Goal: Task Accomplishment & Management: Manage account settings

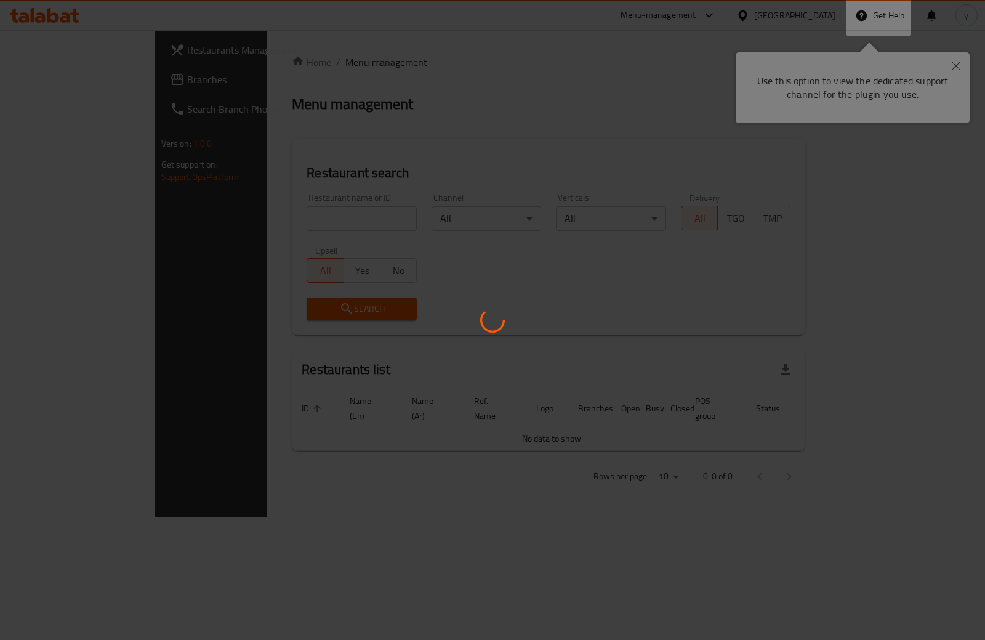
click at [960, 64] on div at bounding box center [492, 320] width 985 height 640
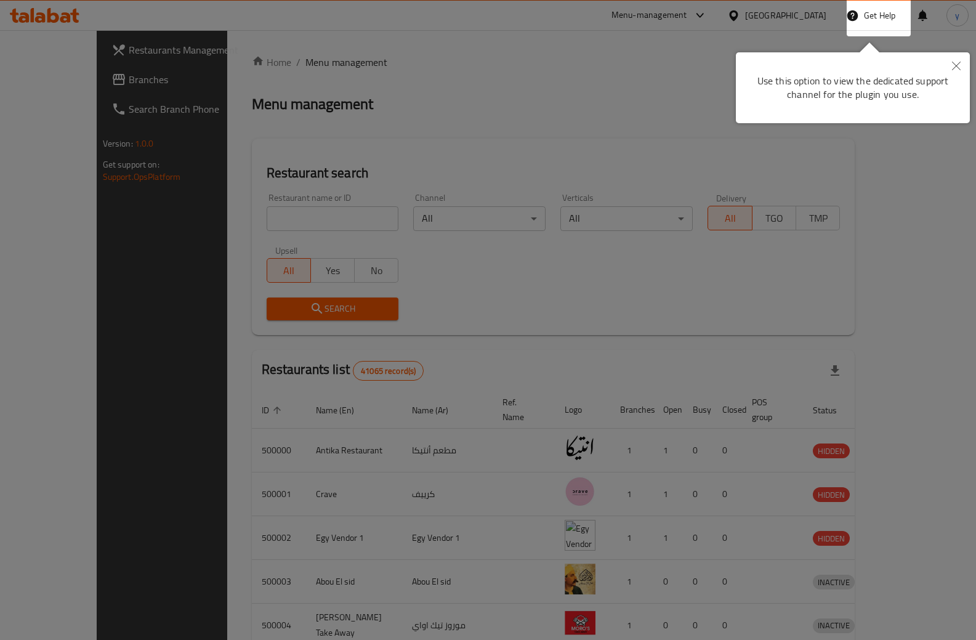
click at [957, 65] on icon "Close" at bounding box center [956, 66] width 9 height 9
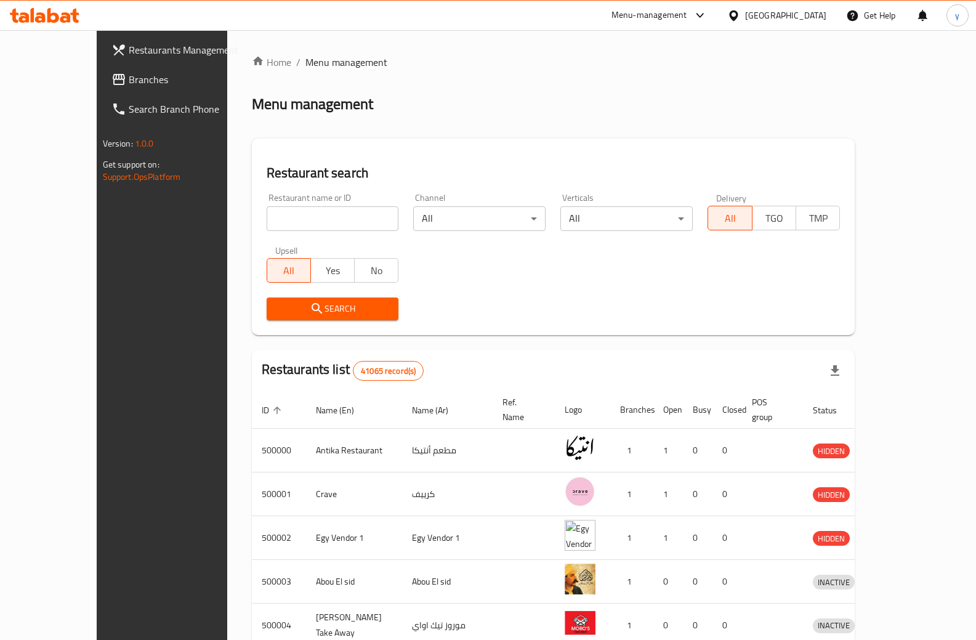
click at [809, 15] on div "[GEOGRAPHIC_DATA]" at bounding box center [785, 16] width 81 height 14
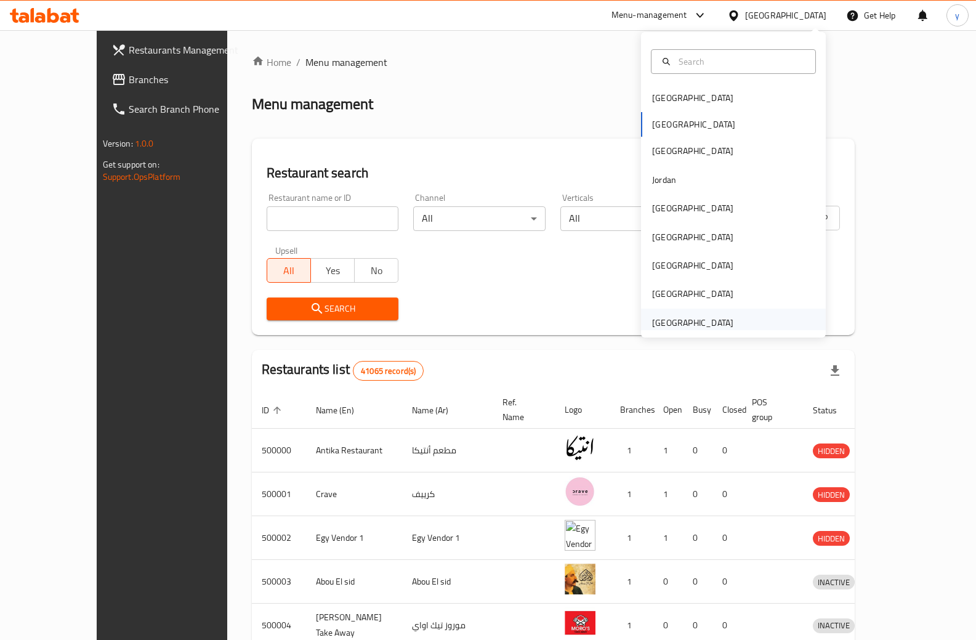
click at [688, 326] on div "[GEOGRAPHIC_DATA]" at bounding box center [692, 323] width 81 height 14
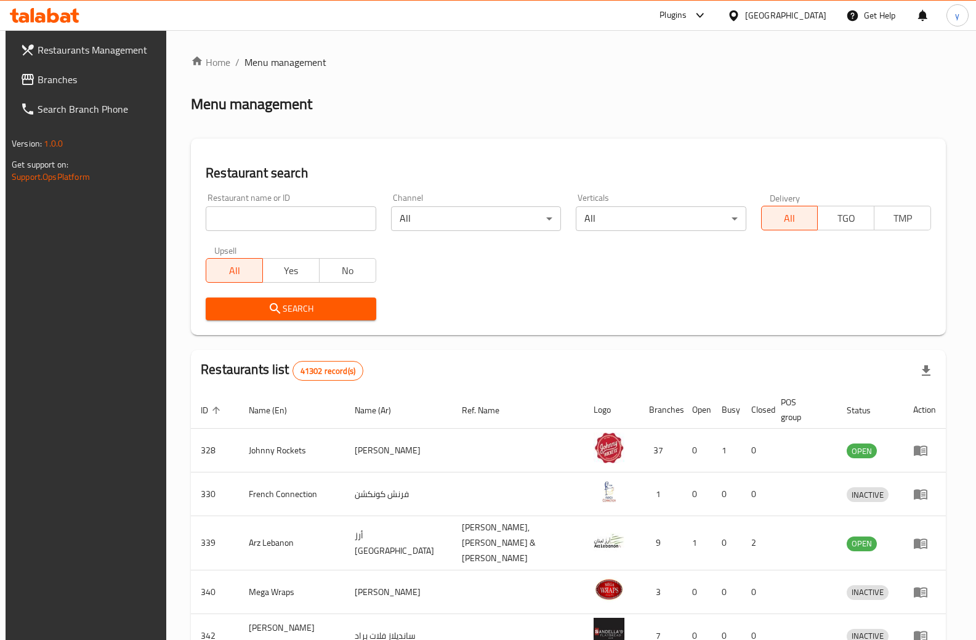
click at [71, 50] on span "Restaurants Management" at bounding box center [98, 49] width 121 height 15
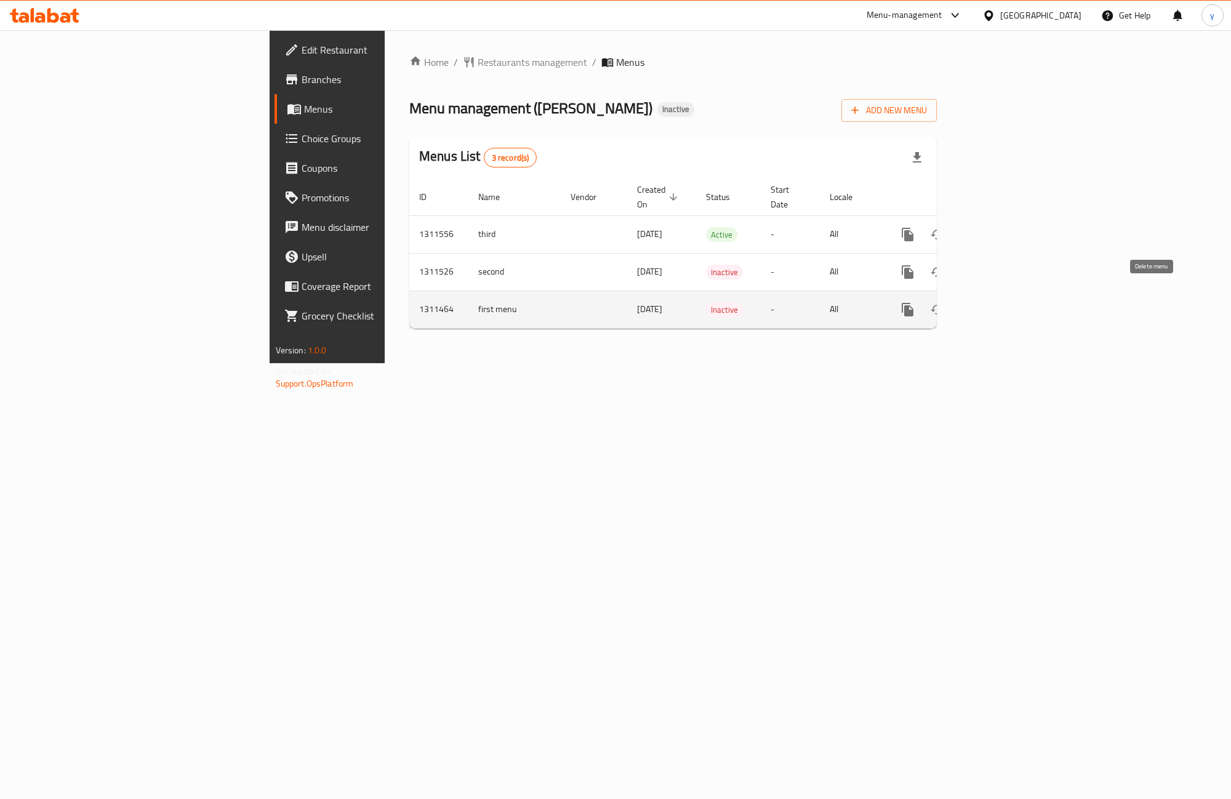
click at [971, 304] on icon "enhanced table" at bounding box center [967, 309] width 9 height 11
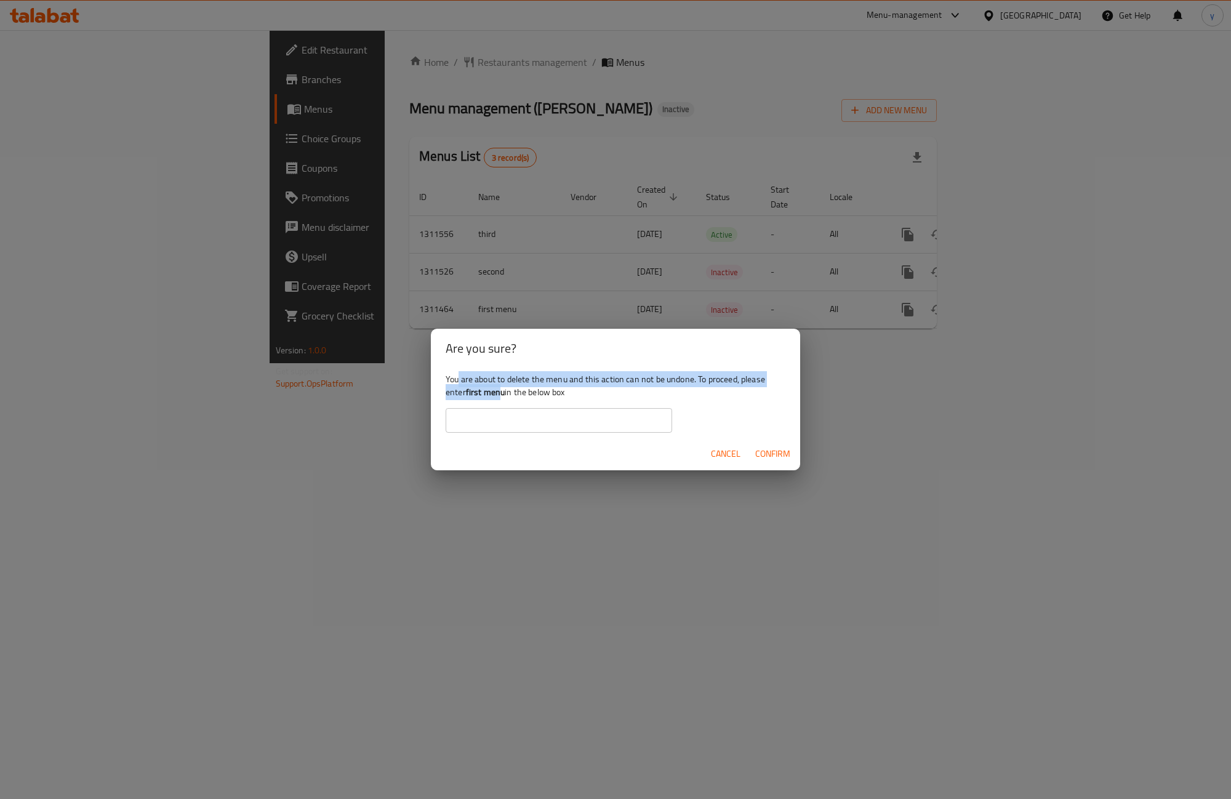
drag, startPoint x: 503, startPoint y: 395, endPoint x: 457, endPoint y: 386, distance: 46.4
click at [457, 386] on div "You are about to delete the menu and this action can not be undone. To proceed,…" at bounding box center [615, 402] width 369 height 69
click at [523, 397] on div "You are about to delete the menu and this action can not be undone. To proceed,…" at bounding box center [615, 402] width 369 height 69
drag, startPoint x: 505, startPoint y: 394, endPoint x: 467, endPoint y: 390, distance: 39.0
click at [467, 390] on div "You are about to delete the menu and this action can not be undone. To proceed,…" at bounding box center [615, 402] width 369 height 69
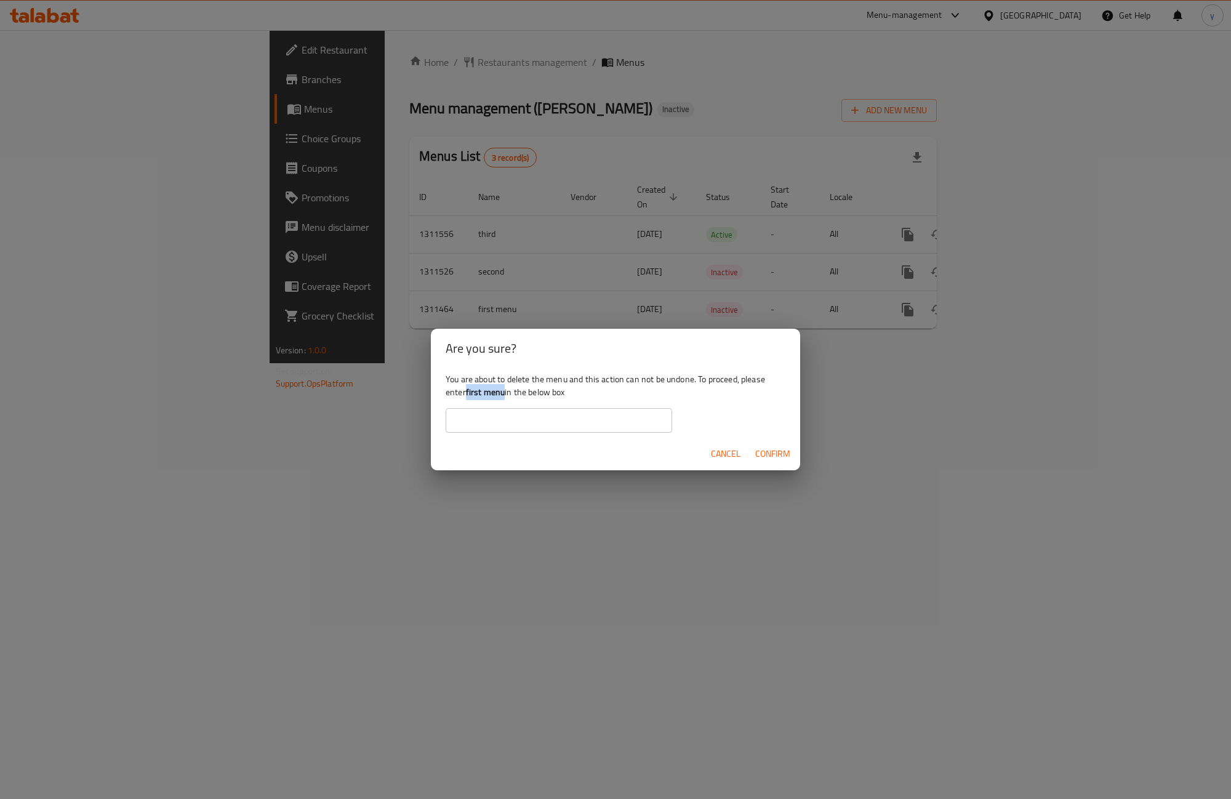
copy b "first menu"
click at [531, 414] on input "text" at bounding box center [559, 420] width 227 height 25
paste input "first menu"
click at [451, 424] on input "first menu" at bounding box center [559, 420] width 227 height 25
type input "first menu"
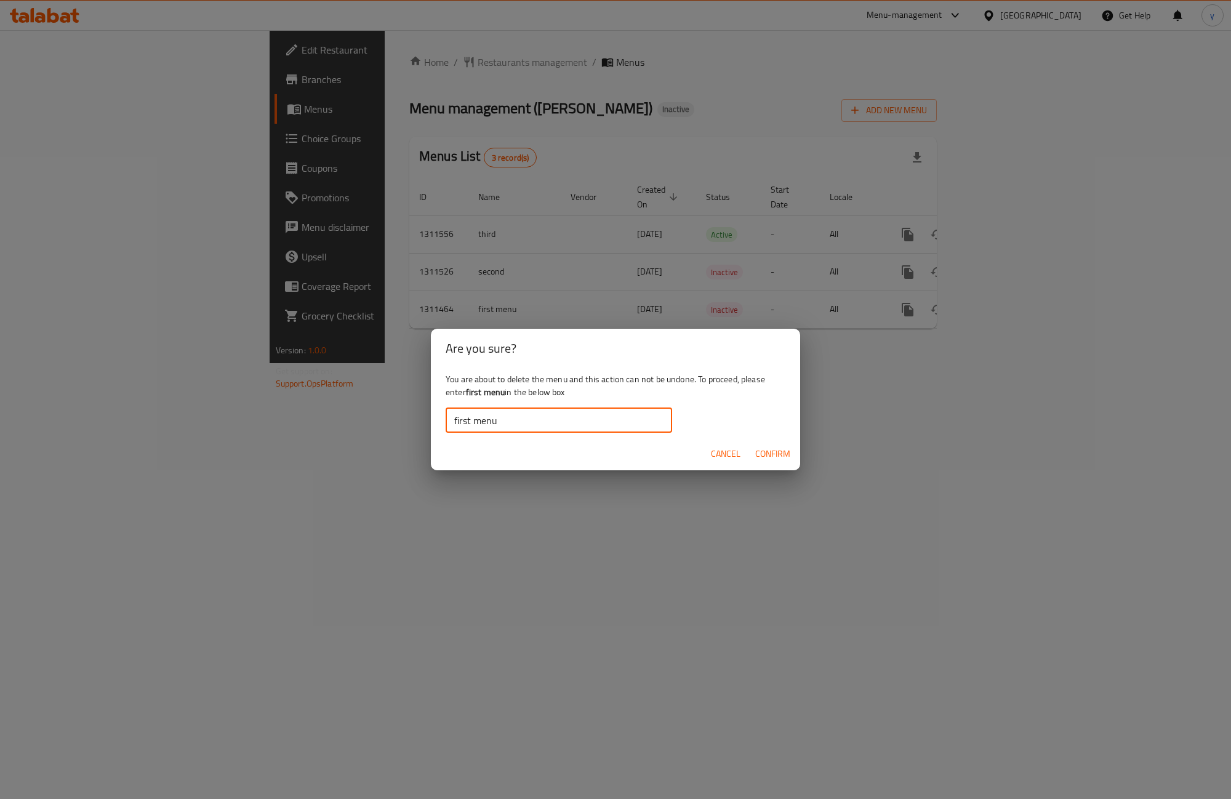
click at [761, 451] on span "Confirm" at bounding box center [772, 453] width 35 height 15
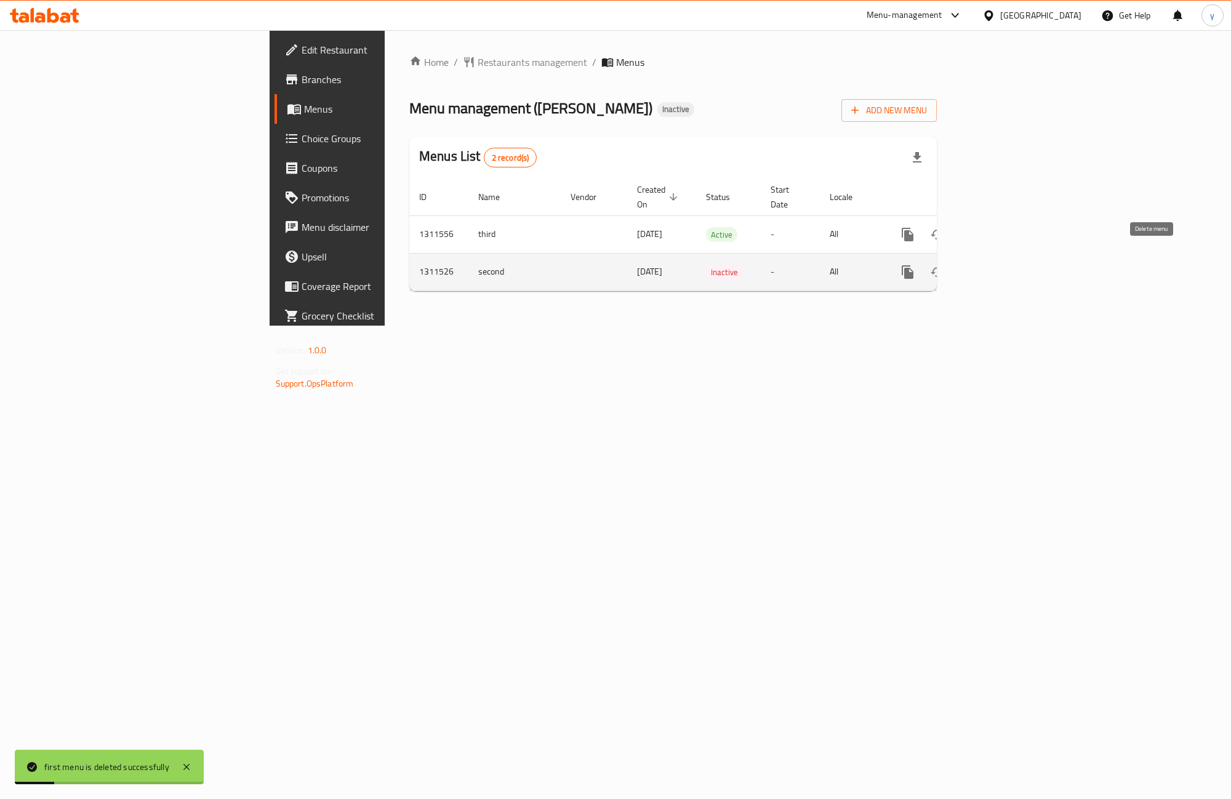
click at [971, 267] on icon "enhanced table" at bounding box center [967, 272] width 9 height 11
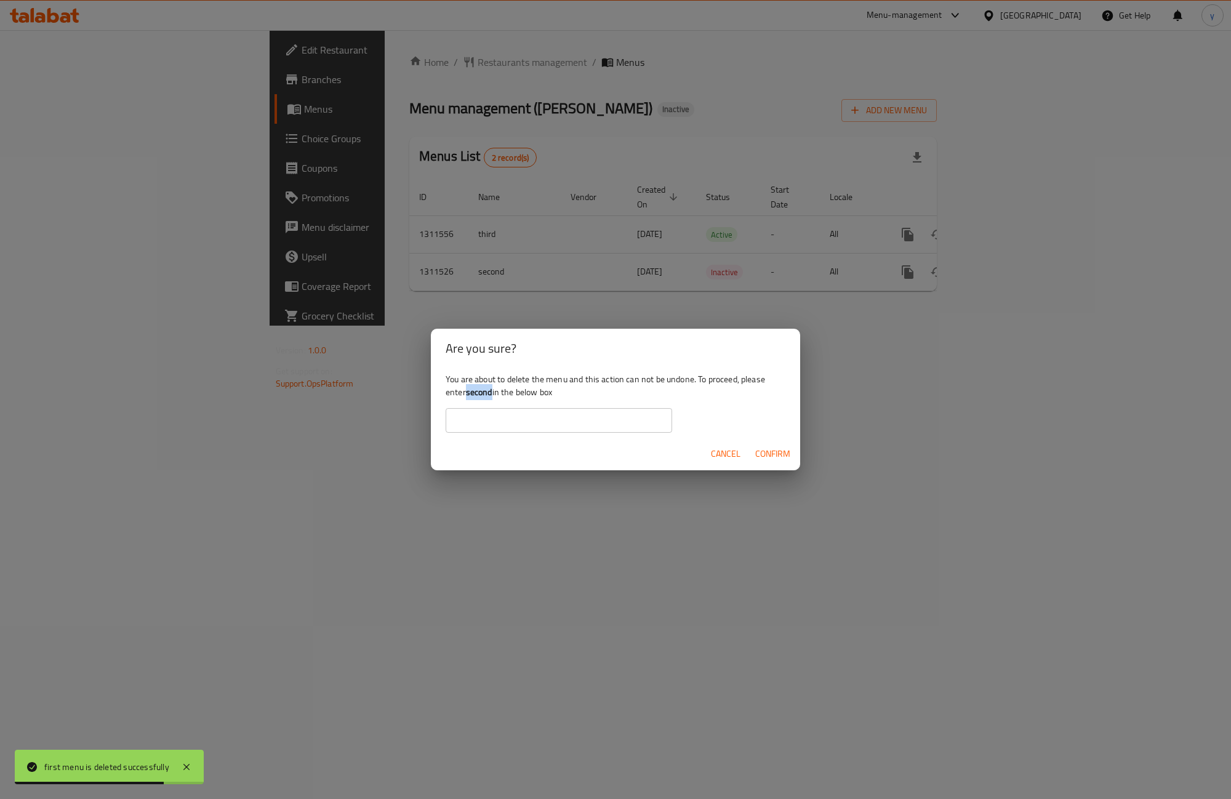
drag, startPoint x: 493, startPoint y: 391, endPoint x: 468, endPoint y: 390, distance: 25.3
click at [468, 390] on b "second" at bounding box center [479, 392] width 26 height 16
copy b "second"
click at [522, 425] on input "text" at bounding box center [559, 420] width 227 height 25
paste input "second"
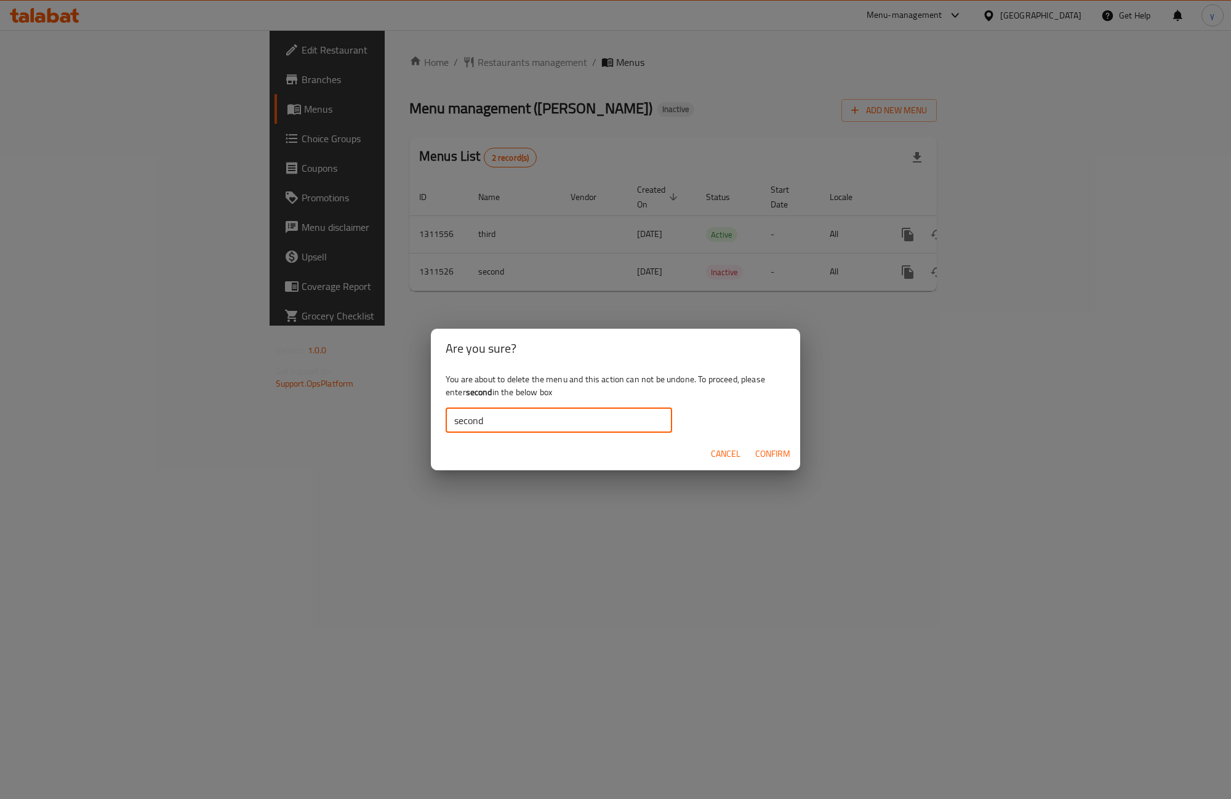
click at [456, 419] on input "second" at bounding box center [559, 420] width 227 height 25
click at [777, 452] on span "Confirm" at bounding box center [772, 453] width 35 height 15
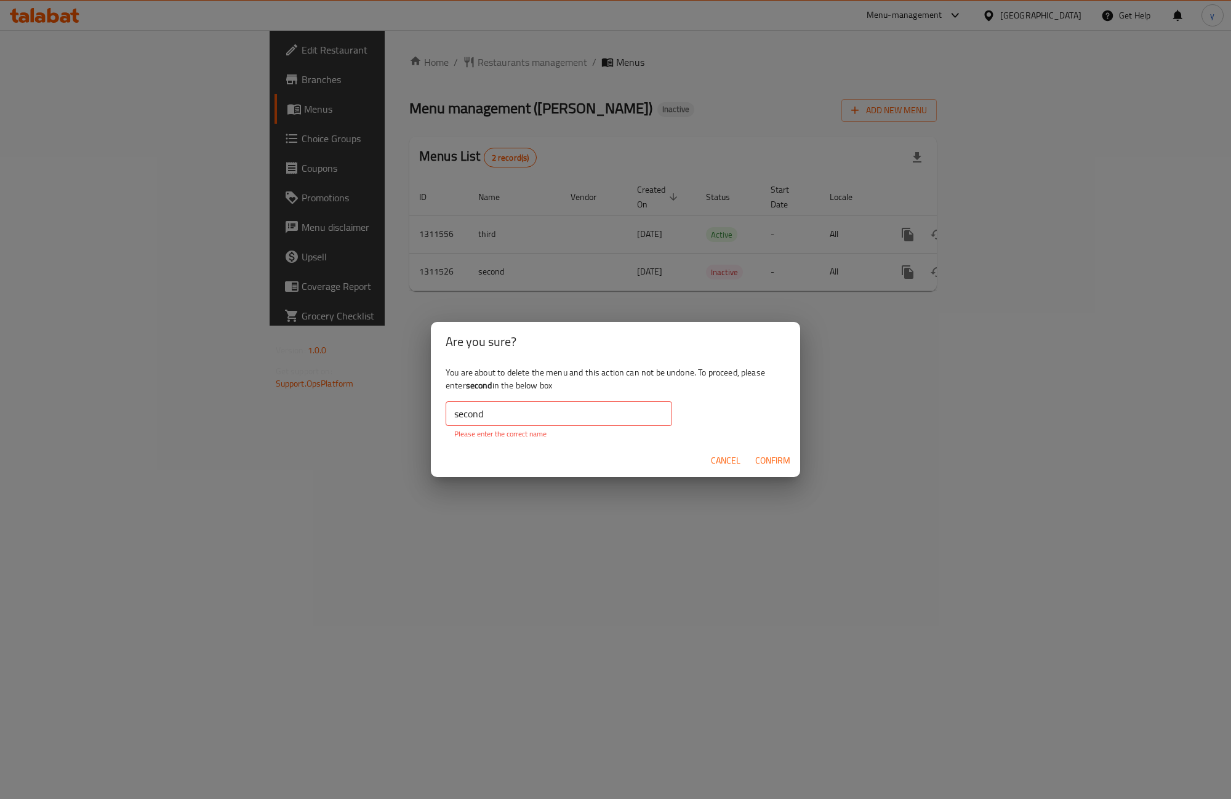
click at [511, 425] on input "second" at bounding box center [559, 413] width 227 height 25
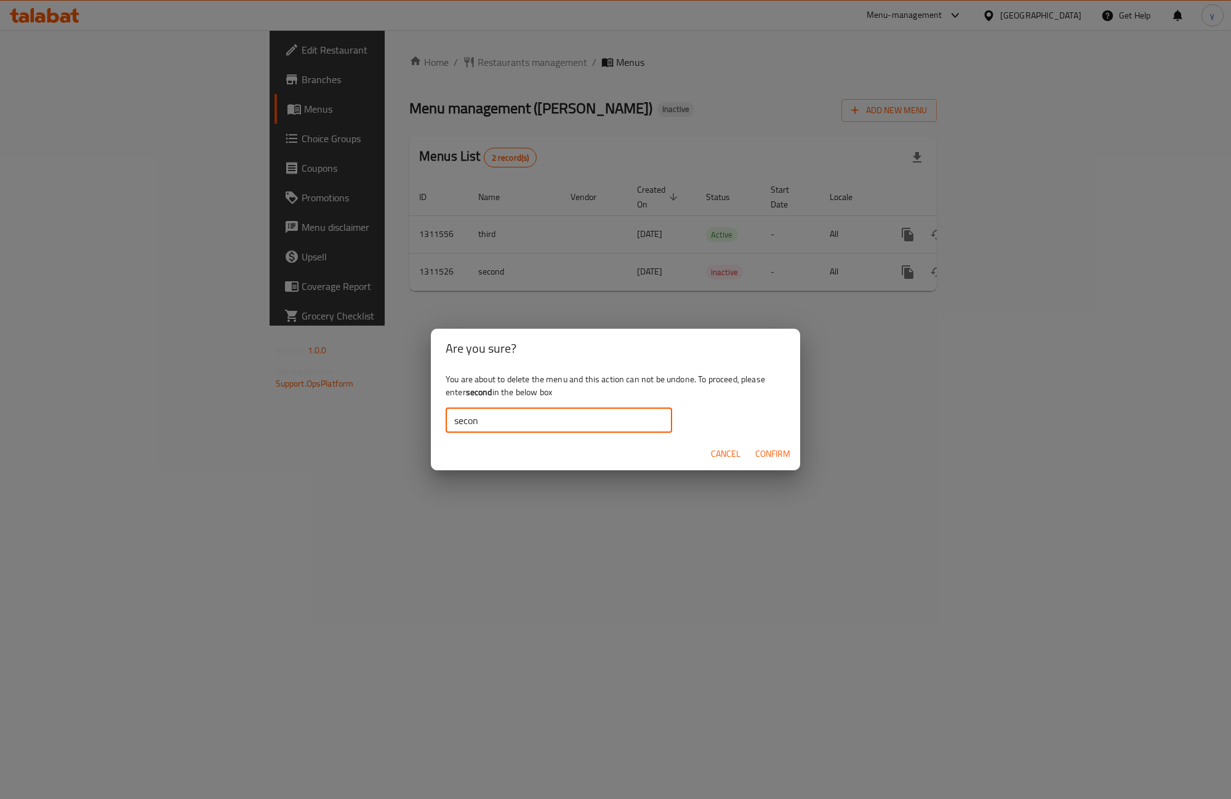
type input "second"
click at [771, 451] on span "Confirm" at bounding box center [772, 453] width 35 height 15
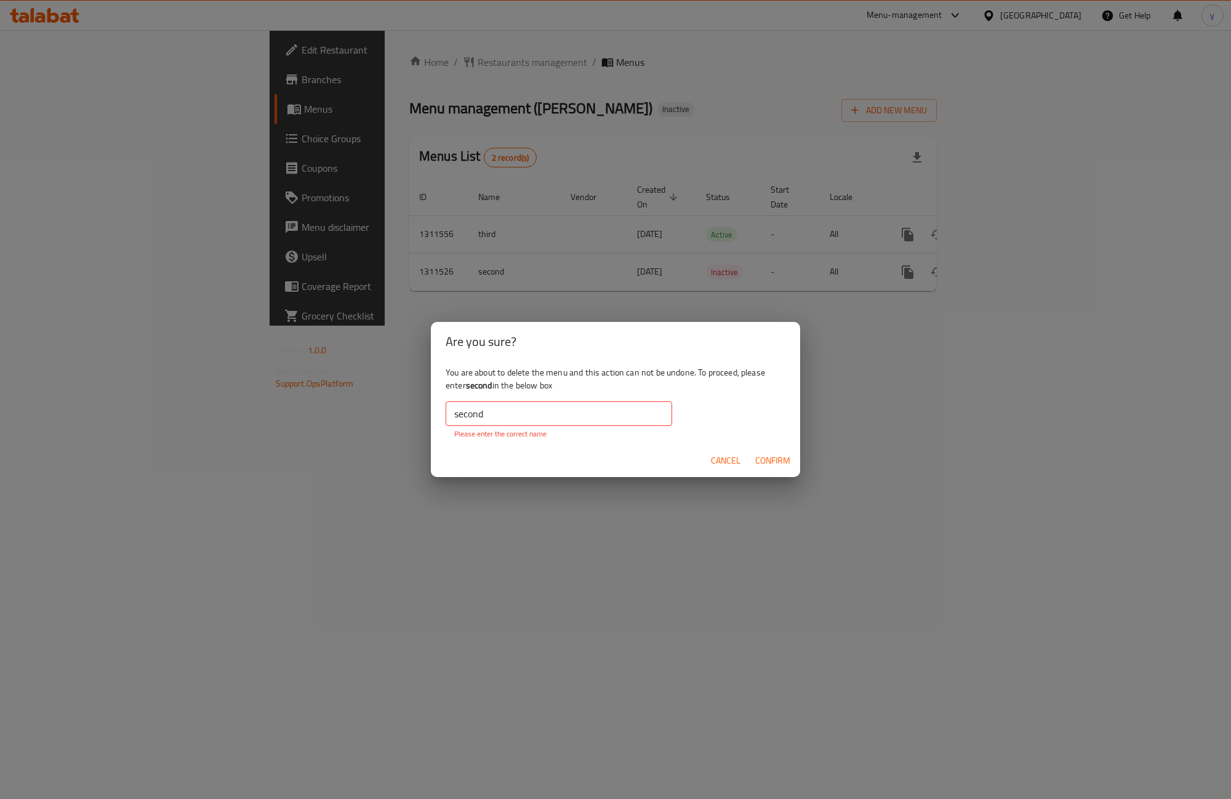
click at [715, 463] on span "Cancel" at bounding box center [726, 460] width 30 height 15
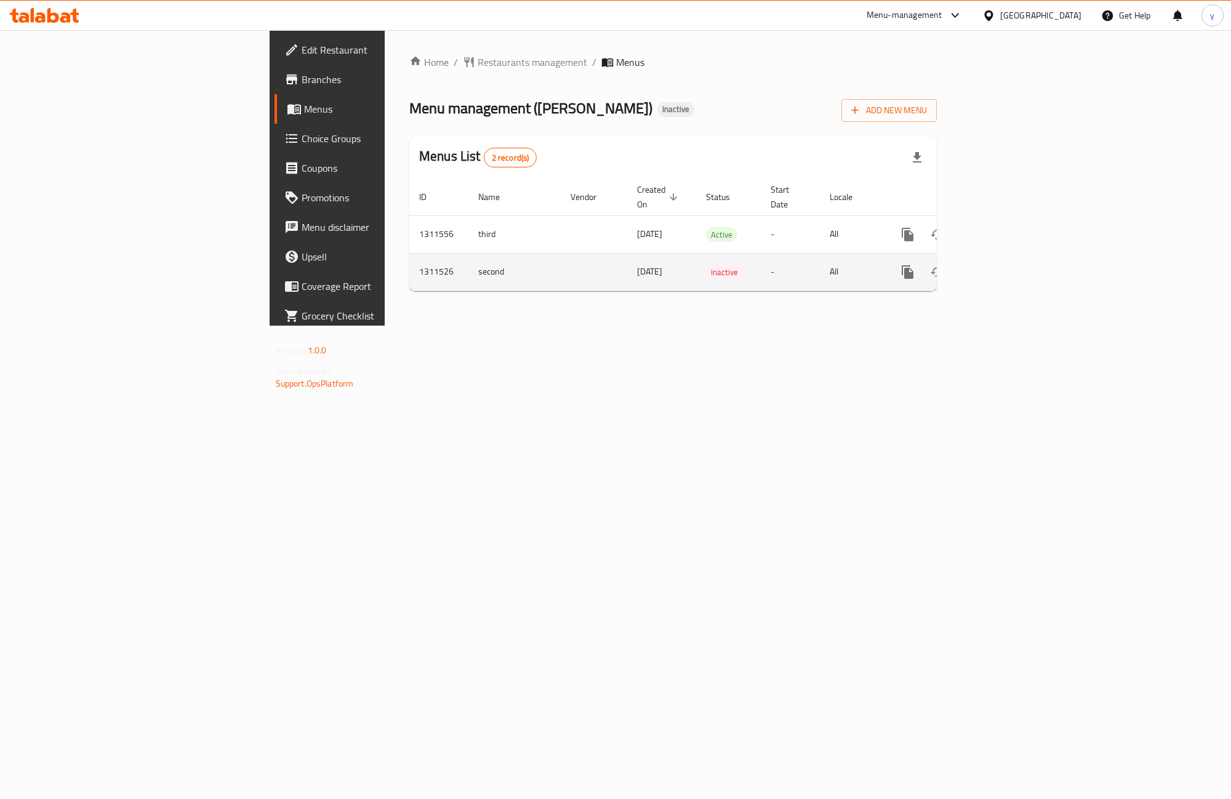
click at [468, 262] on td "second" at bounding box center [514, 272] width 92 height 38
copy td "second"
click at [971, 267] on icon "enhanced table" at bounding box center [967, 272] width 9 height 11
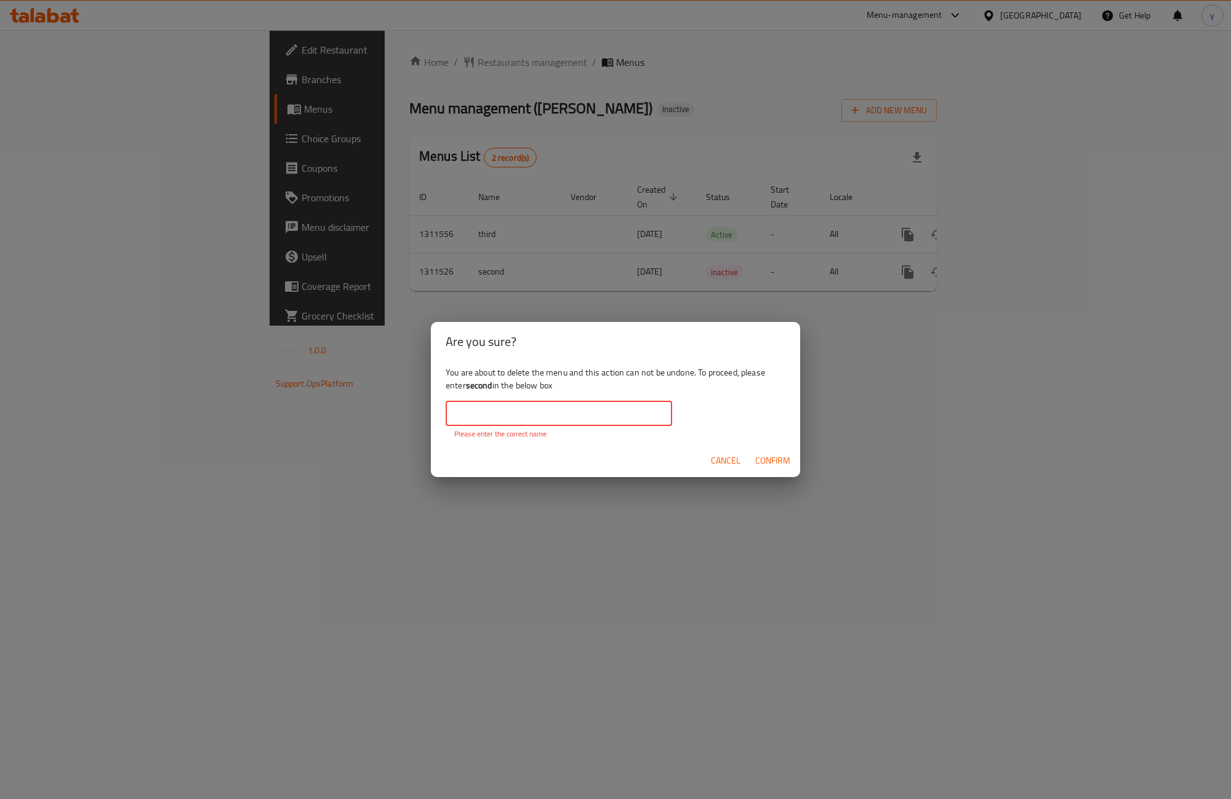
click at [568, 419] on input "text" at bounding box center [559, 413] width 227 height 25
paste input "second"
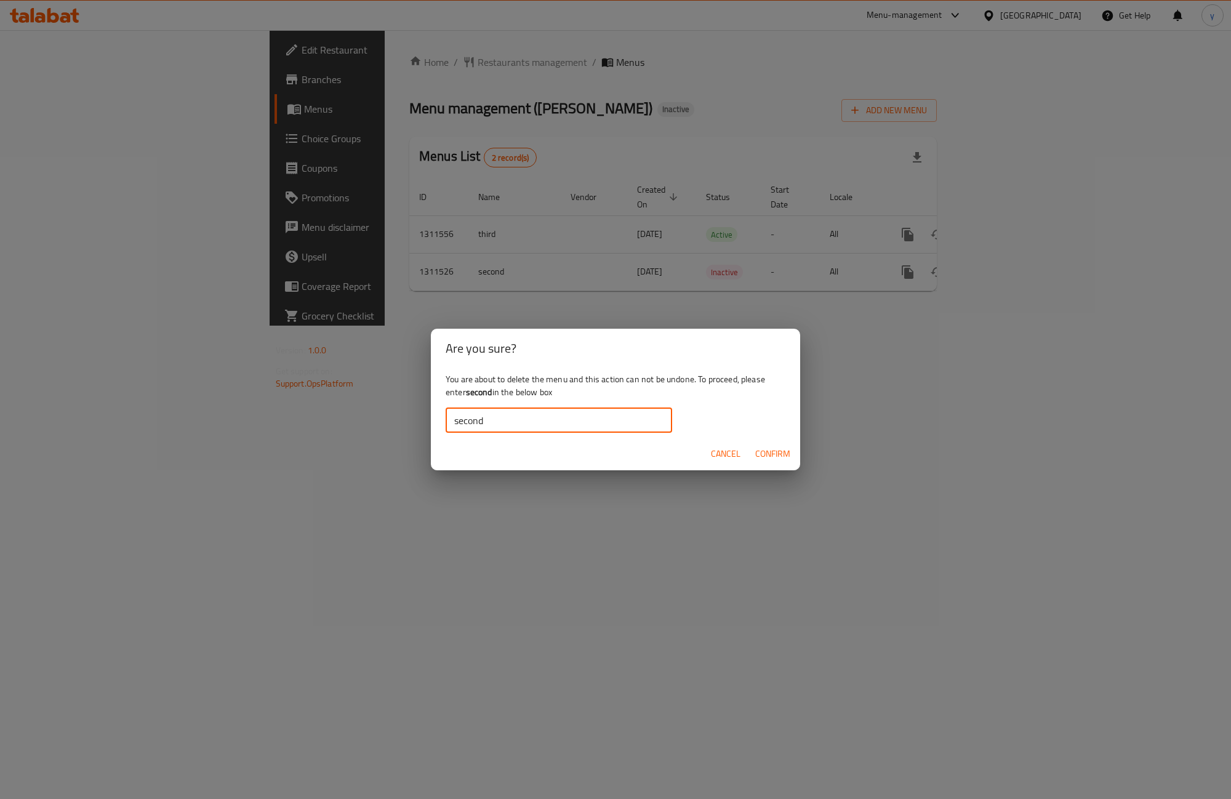
type input "second"
click at [771, 451] on span "Confirm" at bounding box center [772, 453] width 35 height 15
click at [374, 512] on div "Are you sure? You are about to delete the menu and this action can not be undon…" at bounding box center [615, 399] width 1231 height 799
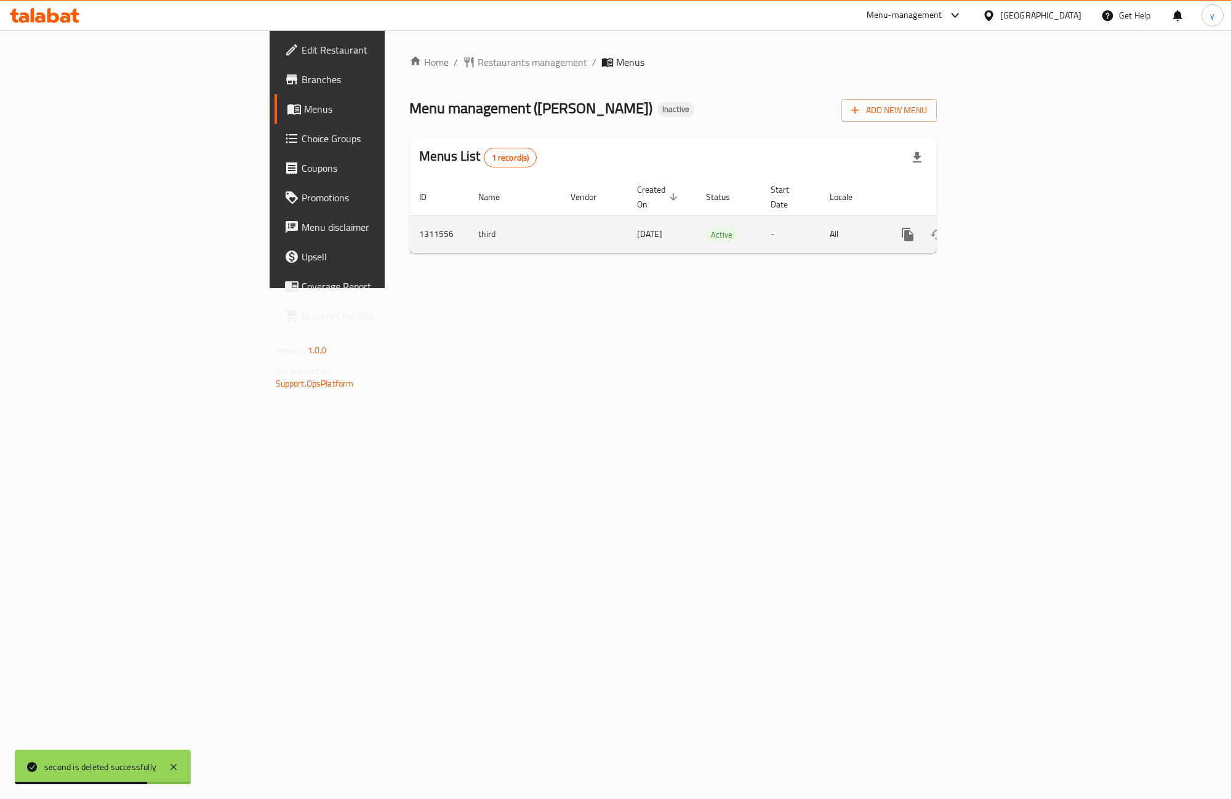
click at [468, 220] on td "third" at bounding box center [514, 234] width 92 height 38
copy td "third"
click at [971, 229] on icon "enhanced table" at bounding box center [967, 234] width 9 height 11
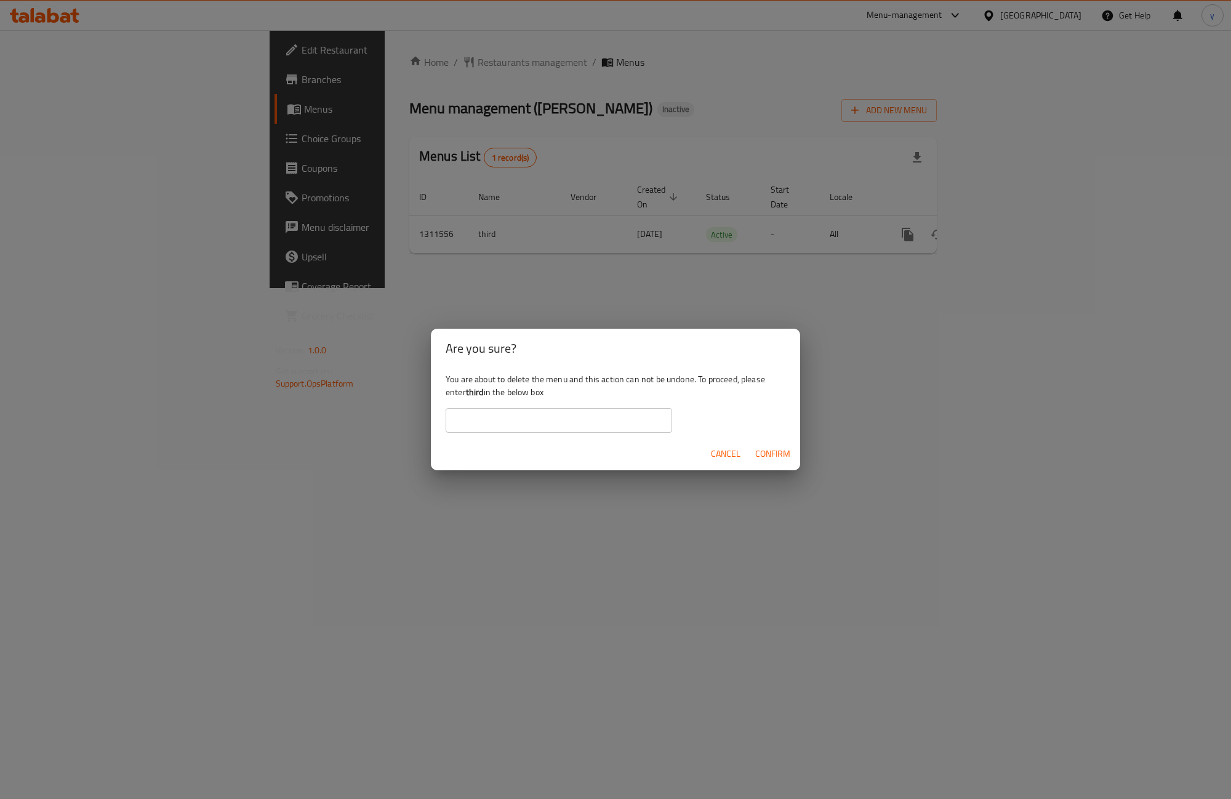
click at [537, 414] on input "text" at bounding box center [559, 420] width 227 height 25
paste input "third"
click at [454, 416] on input "third" at bounding box center [559, 420] width 227 height 25
type input "third"
click at [762, 460] on span "Confirm" at bounding box center [772, 453] width 35 height 15
